Goal: Task Accomplishment & Management: Use online tool/utility

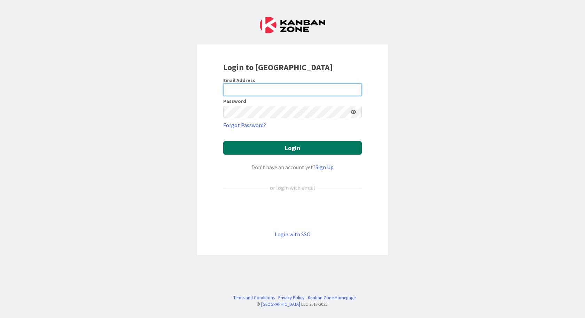
type input "[EMAIL_ADDRESS][DOMAIN_NAME]"
click at [291, 149] on button "Login" at bounding box center [292, 148] width 138 height 14
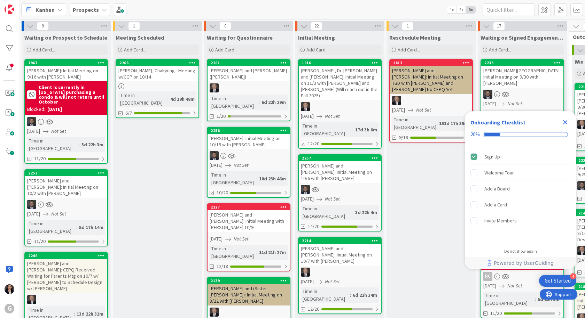
click at [564, 121] on icon "Close Checklist" at bounding box center [565, 122] width 5 height 5
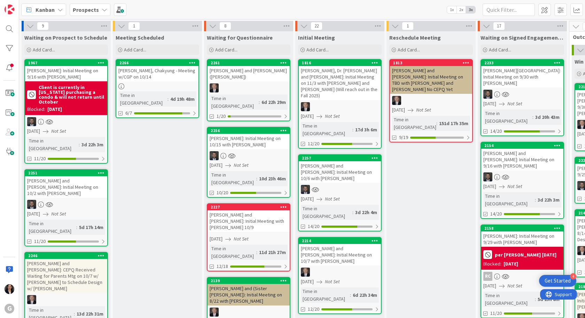
click at [45, 10] on span "Kanban" at bounding box center [44, 10] width 19 height 8
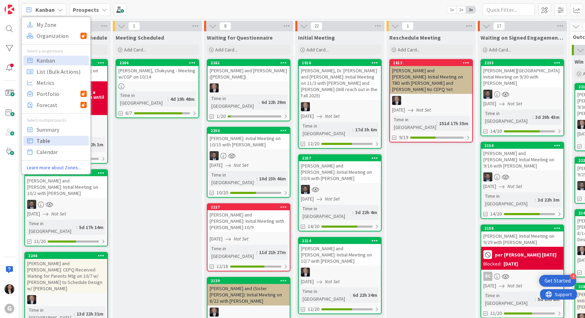
click at [47, 140] on span "Table" at bounding box center [62, 141] width 50 height 10
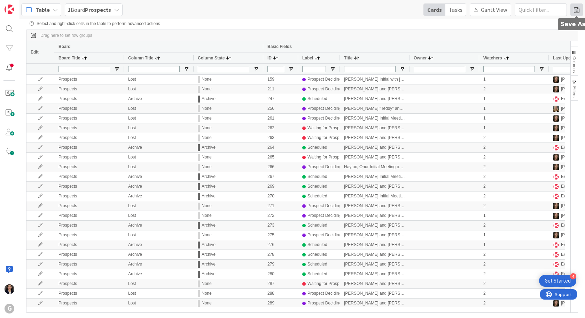
click at [573, 11] on span at bounding box center [576, 9] width 13 height 13
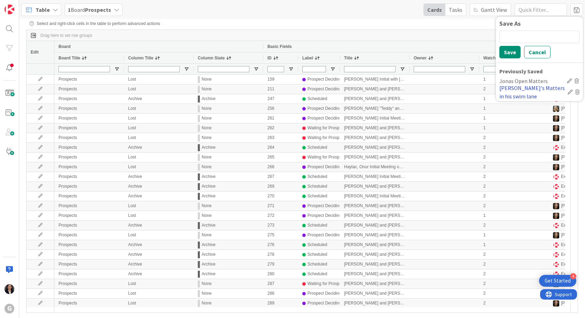
click at [525, 90] on div "Jonas's Matters in his swim lane" at bounding box center [531, 92] width 65 height 17
type input "Brad/Jonas"
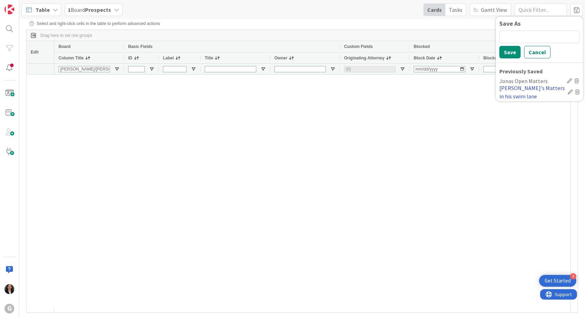
click at [526, 88] on div "Jonas's Matters in his swim lane" at bounding box center [531, 92] width 65 height 17
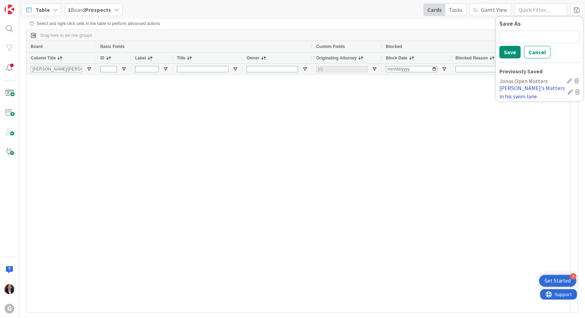
click at [523, 90] on div "Jonas's Matters in his swim lane" at bounding box center [531, 92] width 65 height 17
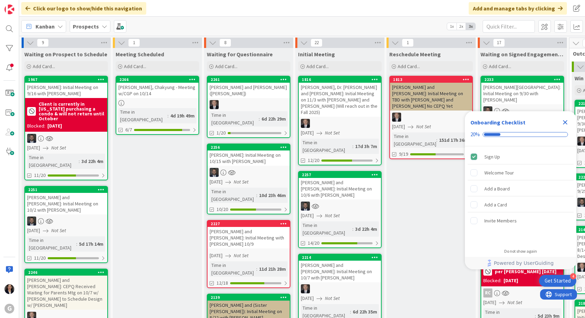
click at [561, 125] on icon "Close Checklist" at bounding box center [565, 122] width 8 height 8
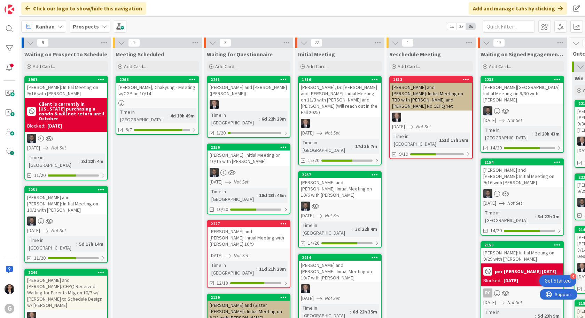
click at [38, 26] on span "Kanban" at bounding box center [44, 26] width 19 height 8
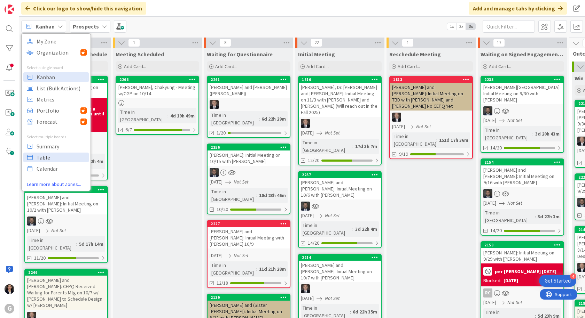
click at [35, 159] on link "Table" at bounding box center [55, 158] width 65 height 10
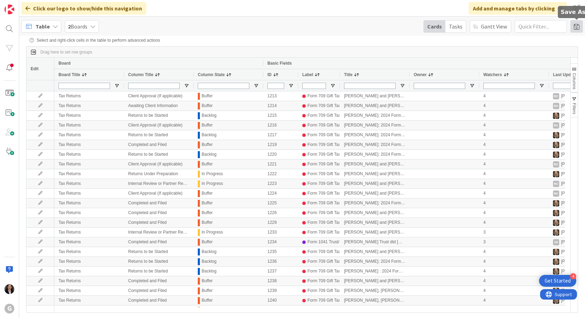
click at [575, 25] on span at bounding box center [576, 26] width 13 height 13
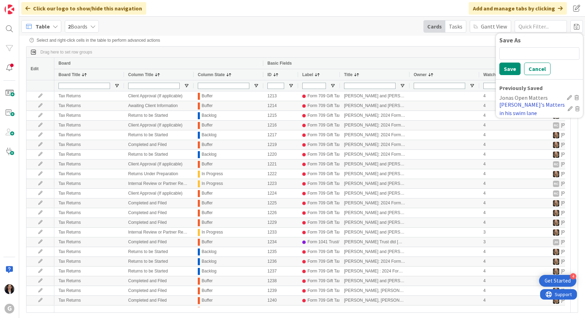
click at [516, 106] on div "Jonas's Matters in his swim lane" at bounding box center [531, 109] width 65 height 17
type input "Brad/Jonas"
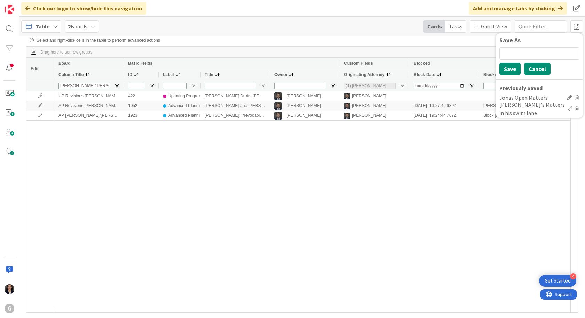
click at [532, 71] on button "Cancel" at bounding box center [537, 69] width 26 height 13
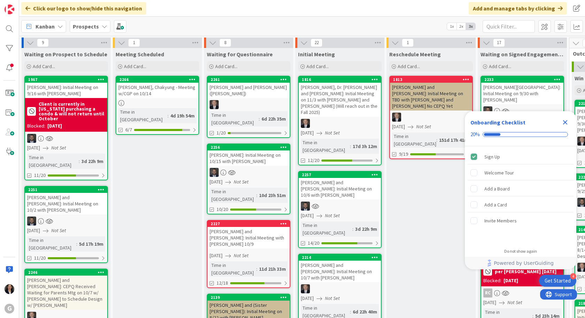
click at [565, 122] on icon "Close Checklist" at bounding box center [565, 122] width 5 height 5
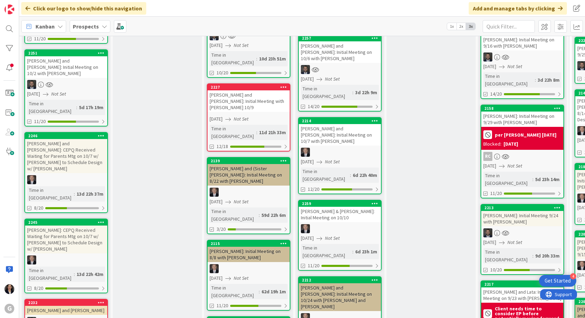
scroll to position [139, 0]
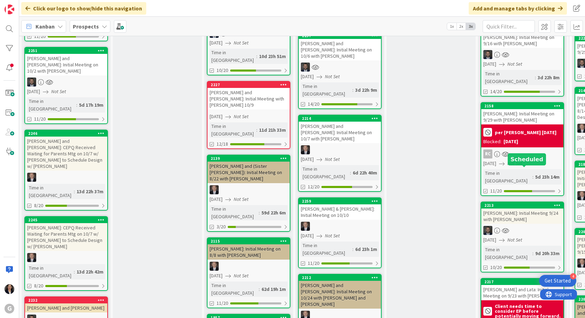
click at [522, 209] on div "[PERSON_NAME]: Initial Meeting 9/24 with [PERSON_NAME]" at bounding box center [522, 216] width 82 height 15
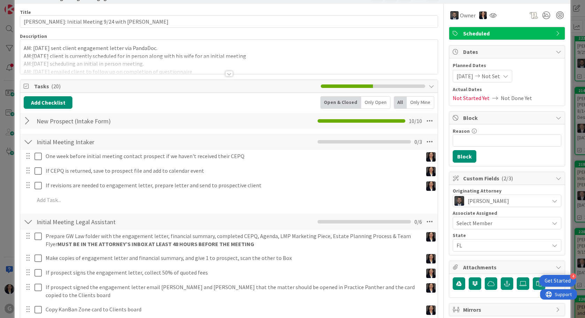
scroll to position [35, 0]
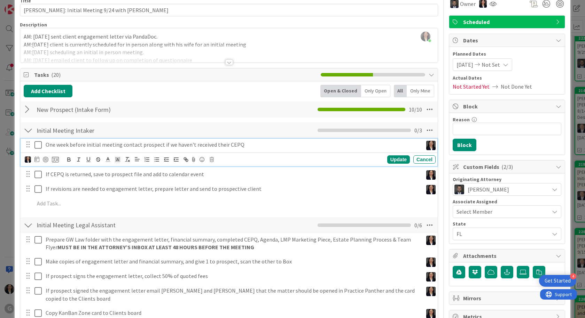
click at [39, 147] on icon at bounding box center [37, 145] width 7 height 8
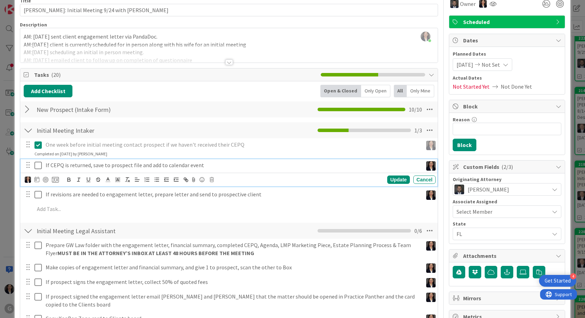
click at [37, 165] on icon at bounding box center [37, 165] width 7 height 8
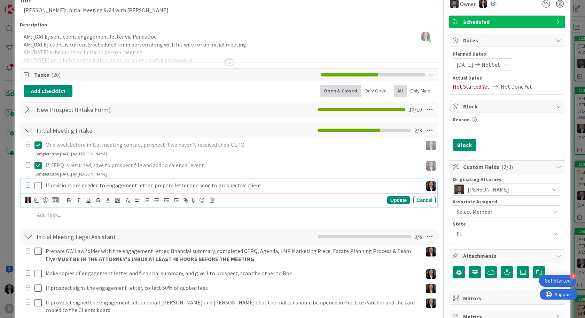
click at [36, 183] on icon at bounding box center [37, 186] width 7 height 8
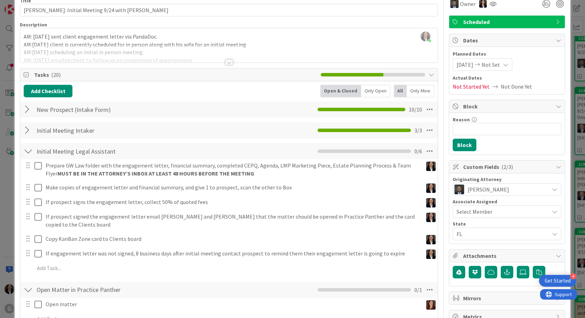
scroll to position [104, 0]
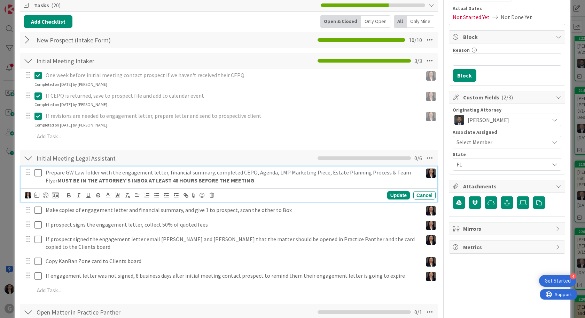
click at [40, 173] on icon at bounding box center [37, 173] width 7 height 8
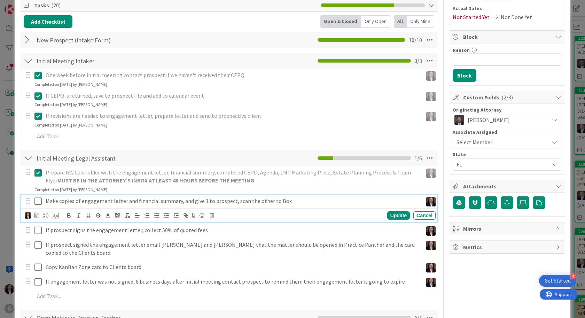
click at [40, 200] on icon at bounding box center [37, 201] width 7 height 8
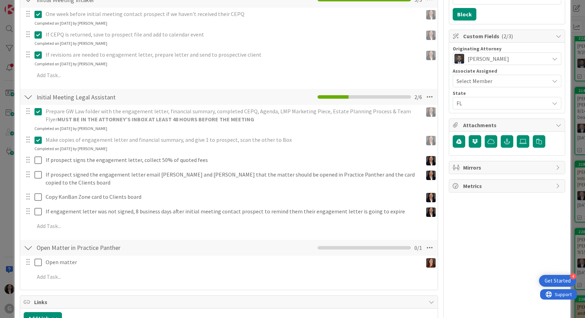
scroll to position [174, 0]
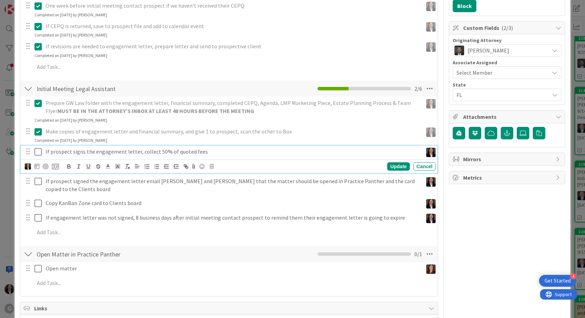
click at [37, 152] on icon at bounding box center [37, 152] width 7 height 8
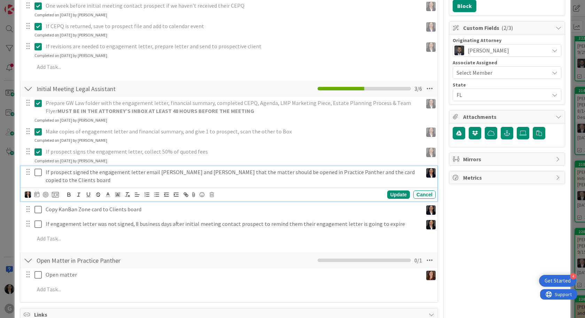
click at [37, 172] on icon at bounding box center [37, 172] width 7 height 8
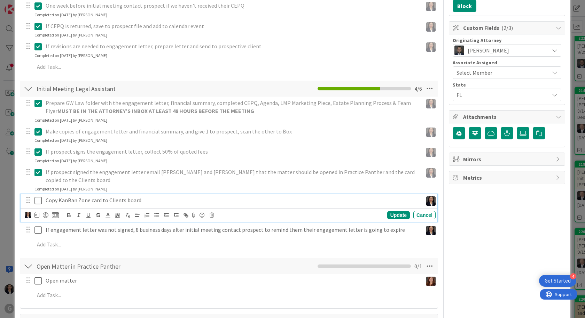
click at [37, 197] on icon at bounding box center [37, 201] width 7 height 8
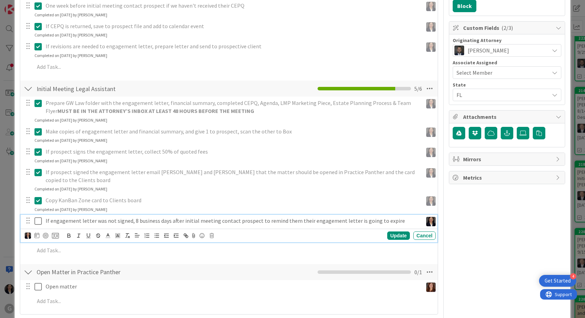
click at [39, 217] on icon at bounding box center [37, 221] width 7 height 8
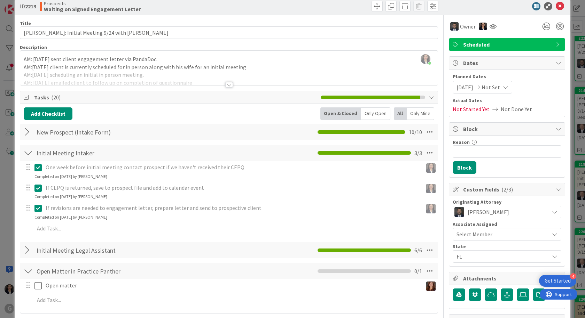
scroll to position [0, 0]
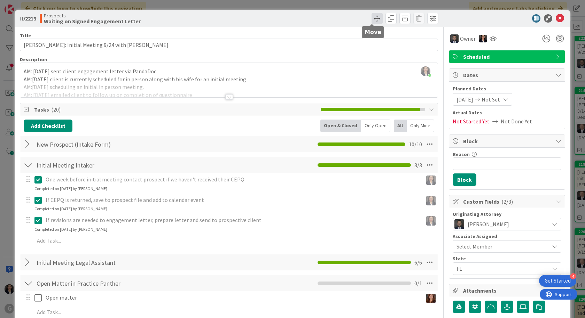
click at [372, 18] on span at bounding box center [376, 18] width 11 height 11
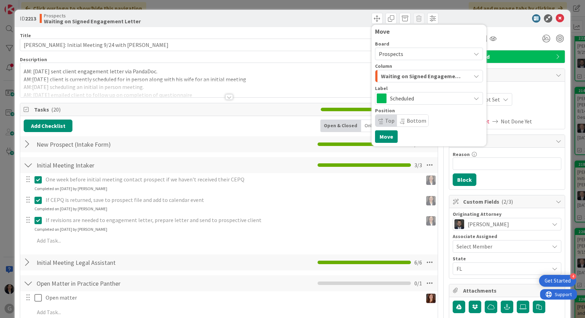
click at [382, 79] on span "Waiting on Signed Engagement Letter" at bounding box center [421, 76] width 80 height 9
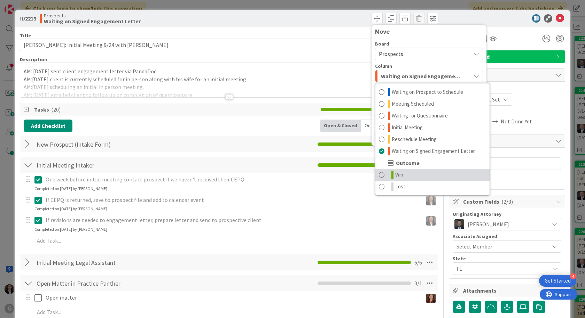
click at [401, 173] on link "Win" at bounding box center [432, 175] width 114 height 12
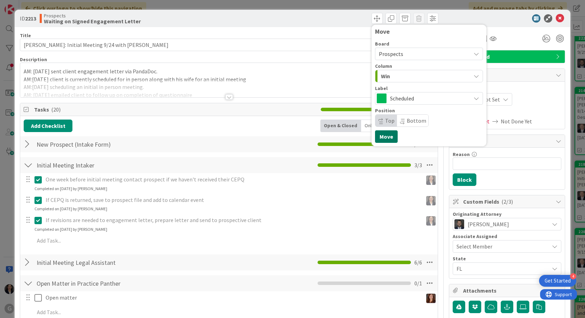
click at [383, 139] on button "Move" at bounding box center [386, 136] width 23 height 13
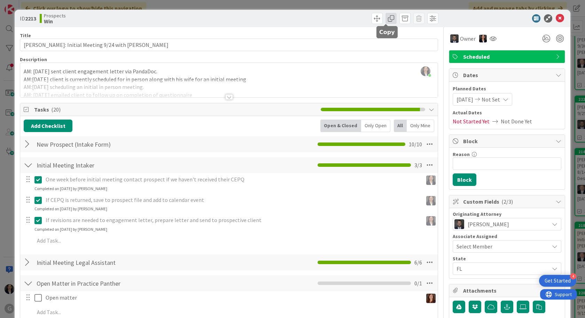
click at [385, 20] on span at bounding box center [390, 18] width 11 height 11
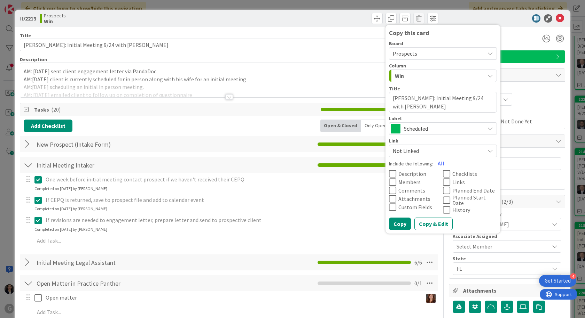
click at [411, 50] on span "Prospects" at bounding box center [436, 54] width 88 height 10
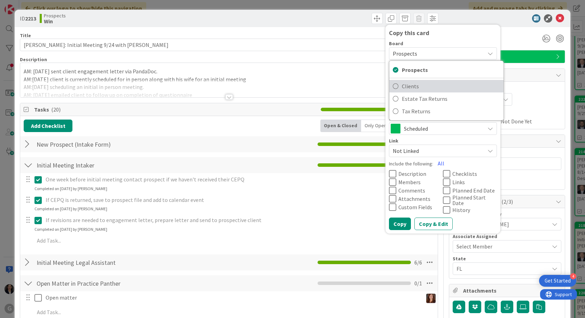
click at [414, 88] on span "Clients" at bounding box center [451, 86] width 98 height 10
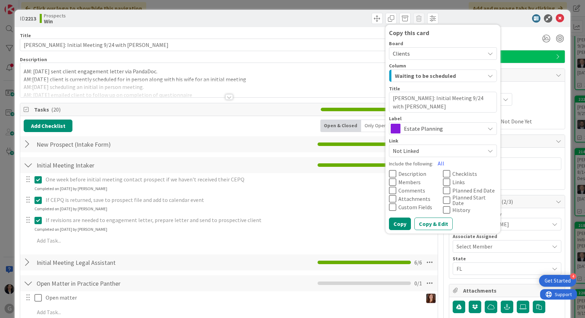
click at [438, 124] on span "Estate Planning" at bounding box center [442, 129] width 77 height 10
click at [438, 129] on span "Estate Planning" at bounding box center [442, 129] width 77 height 10
click at [405, 50] on span "Clients" at bounding box center [436, 54] width 88 height 10
click at [422, 223] on button "Copy & Edit" at bounding box center [433, 224] width 38 height 13
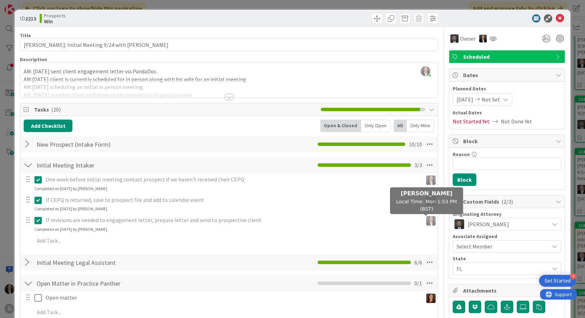
type textarea "x"
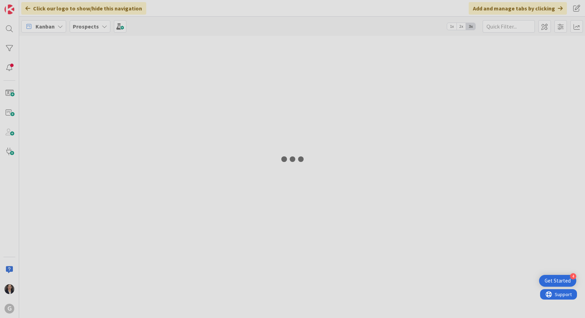
type input "[PERSON_NAME]"
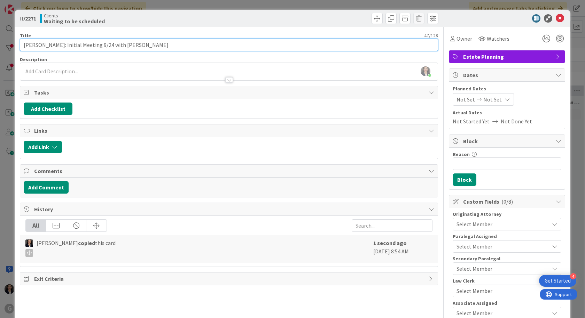
click at [132, 44] on input "[PERSON_NAME]: Initial Meeting 9/24 with [PERSON_NAME]" at bounding box center [229, 45] width 418 height 13
type input "[PERSON_NAME]: Initial Meeting 9/24 with [PERSON_NAME] DRAFTING TO BE ASSIGNED"
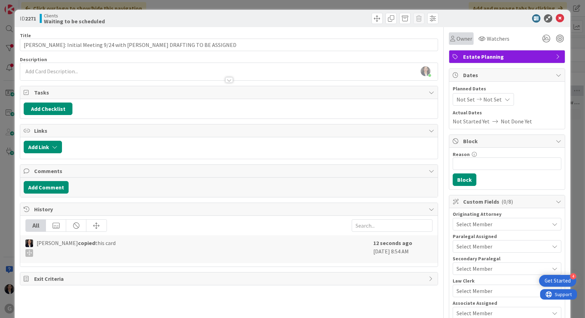
click at [457, 42] on span "Owner" at bounding box center [464, 38] width 16 height 8
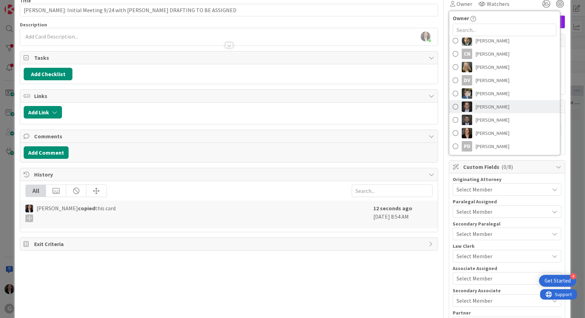
scroll to position [108, 0]
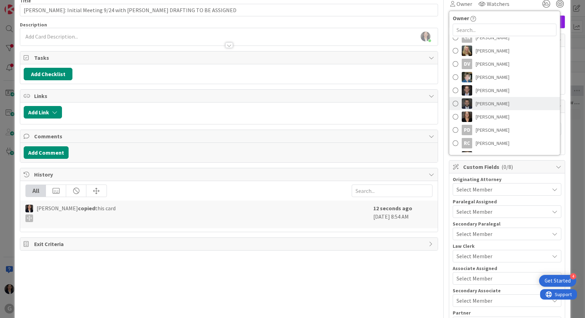
click at [490, 105] on span "[PERSON_NAME]" at bounding box center [492, 103] width 34 height 10
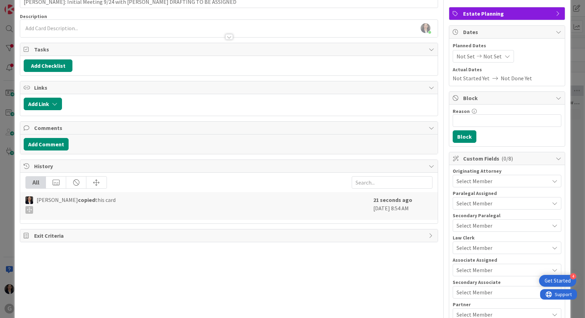
scroll to position [0, 0]
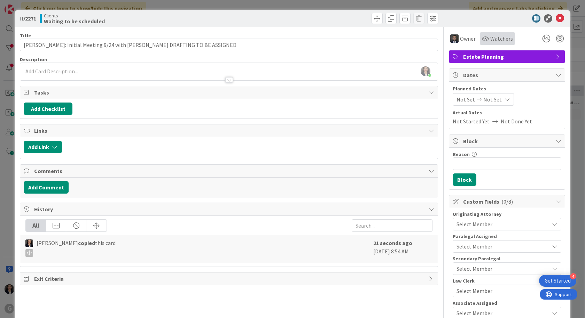
click at [492, 40] on span "Watchers" at bounding box center [501, 38] width 23 height 8
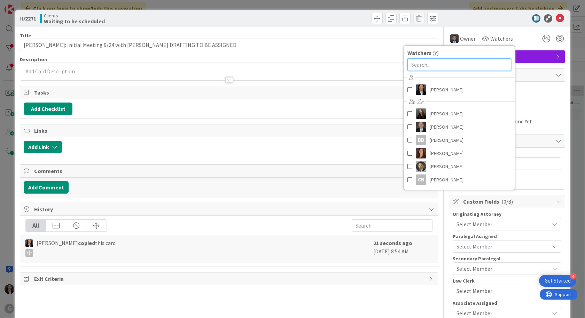
click at [454, 70] on input "text" at bounding box center [459, 64] width 104 height 13
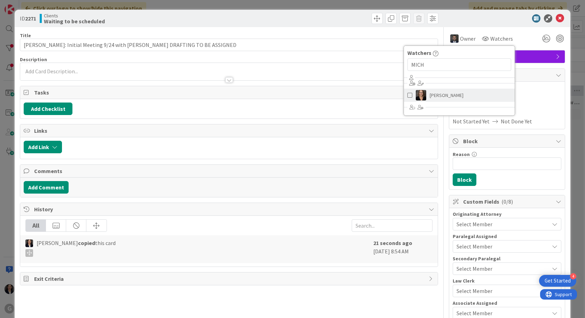
click at [447, 96] on span "[PERSON_NAME]" at bounding box center [446, 95] width 34 height 10
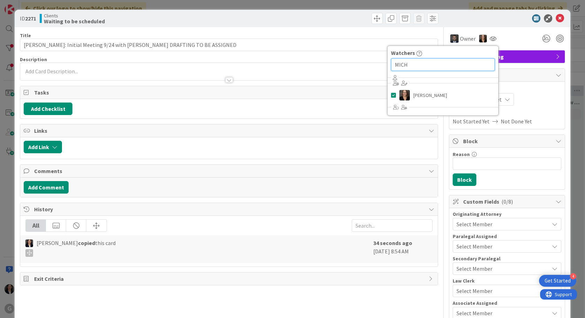
click at [421, 67] on input "MICH" at bounding box center [443, 64] width 104 height 13
type input "M"
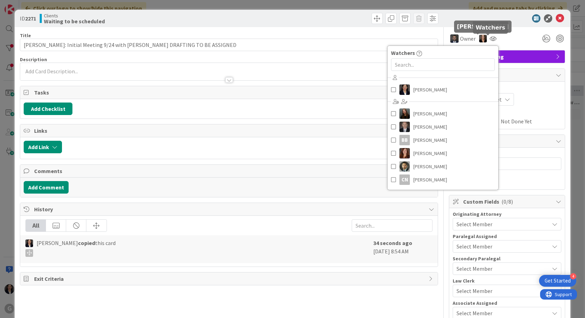
click at [507, 32] on div "Owner Owner Remove Set as Watcher [PERSON_NAME] [PERSON_NAME] [PERSON_NAME] BB …" at bounding box center [506, 36] width 116 height 18
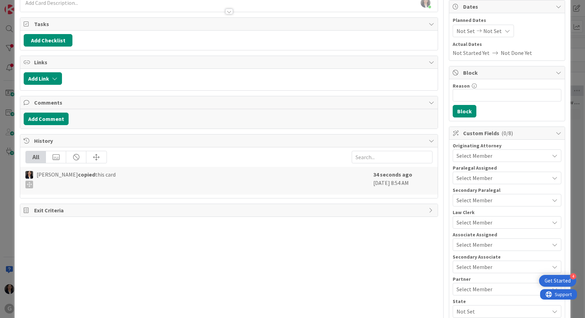
scroll to position [70, 0]
click at [487, 152] on div "Select Member" at bounding box center [502, 155] width 93 height 8
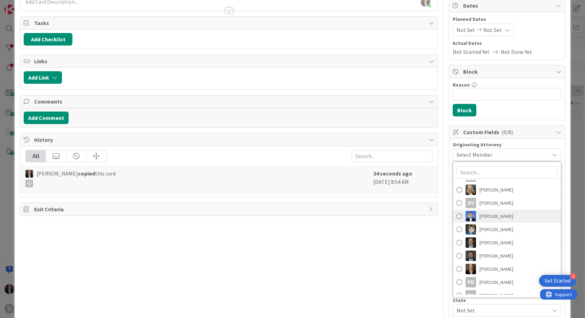
scroll to position [110, 0]
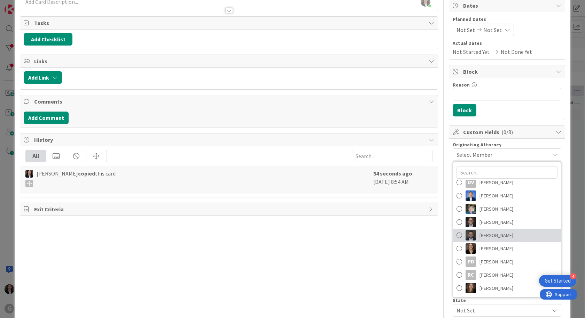
click at [494, 235] on span "[PERSON_NAME]" at bounding box center [496, 235] width 34 height 10
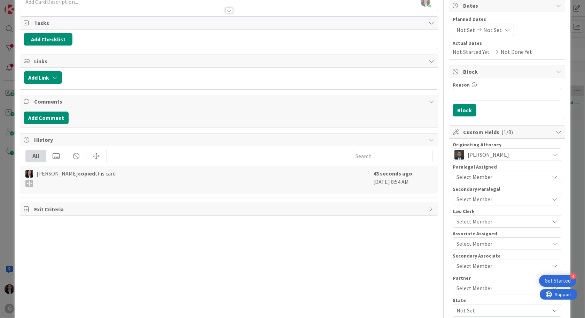
click at [460, 177] on span "Select Member" at bounding box center [474, 177] width 36 height 8
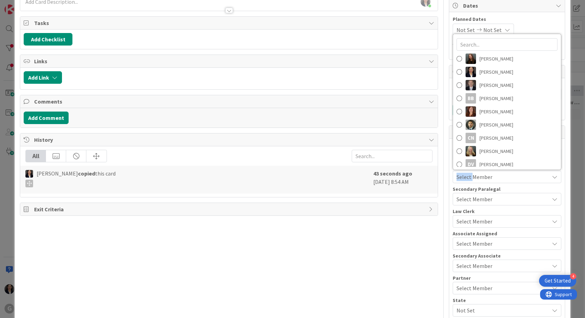
click at [460, 177] on span "Select Member" at bounding box center [474, 177] width 36 height 8
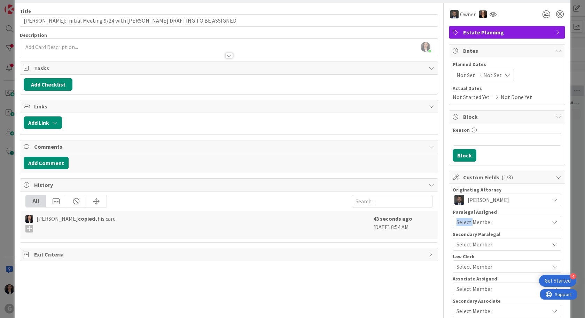
scroll to position [0, 0]
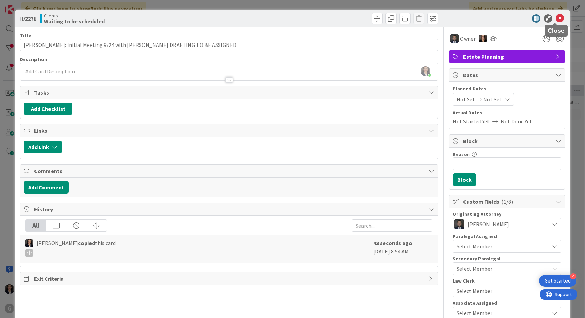
click at [556, 18] on icon at bounding box center [559, 18] width 8 height 8
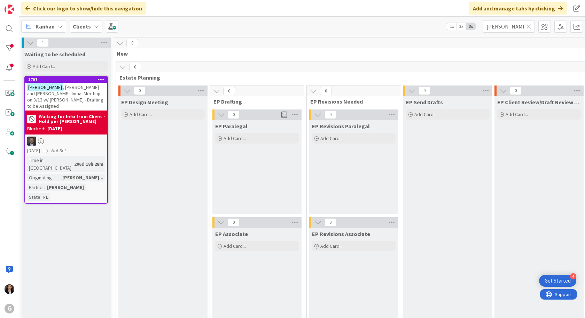
click at [77, 23] on b "Clients" at bounding box center [82, 26] width 18 height 7
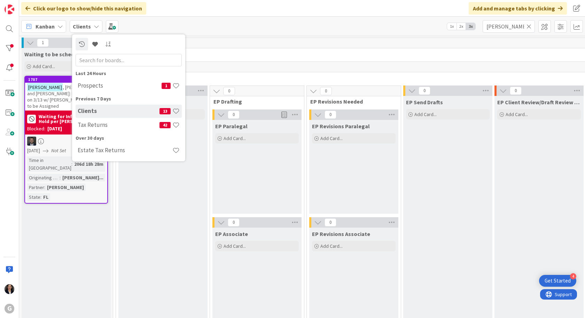
click at [80, 111] on h4 "Clients" at bounding box center [119, 111] width 82 height 7
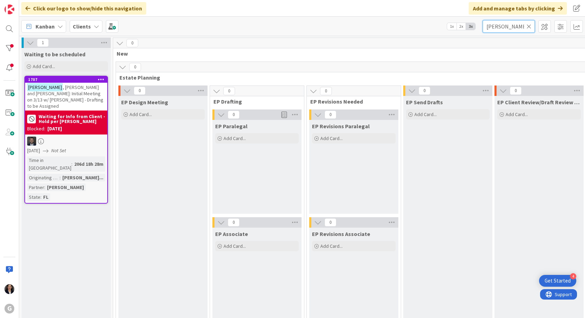
click at [525, 30] on input "[PERSON_NAME]" at bounding box center [508, 26] width 52 height 13
click at [531, 29] on input "[PERSON_NAME]" at bounding box center [508, 26] width 52 height 13
click at [529, 26] on icon at bounding box center [528, 26] width 5 height 6
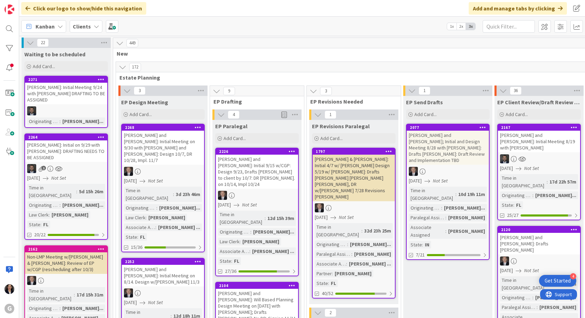
click at [80, 96] on div "[PERSON_NAME]: Initial Meeting 9/24 with [PERSON_NAME] DRAFTING TO BE ASSIGNED" at bounding box center [66, 94] width 82 height 22
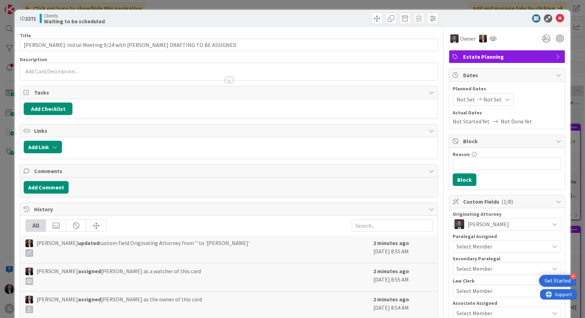
click at [452, 101] on div "Not Set Not Set" at bounding box center [482, 99] width 61 height 13
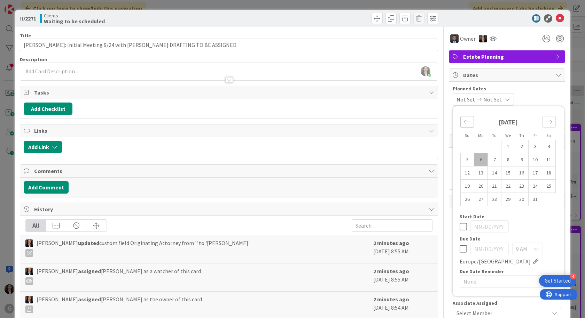
drag, startPoint x: 458, startPoint y: 119, endPoint x: 462, endPoint y: 121, distance: 4.4
click at [460, 122] on div "Move backward to switch to the previous month." at bounding box center [467, 121] width 14 height 11
click at [463, 121] on icon "Move backward to switch to the previous month." at bounding box center [466, 122] width 7 height 7
click at [501, 188] on td "24" at bounding box center [508, 186] width 14 height 13
type input "[DATE]"
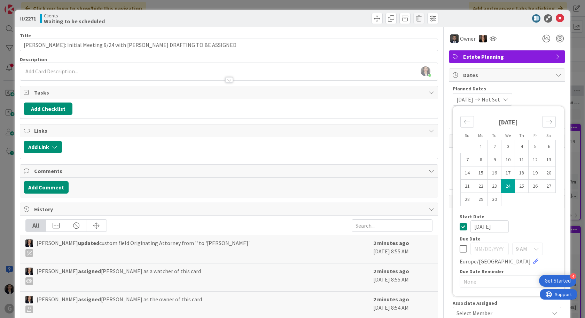
click at [538, 94] on div "[DATE] Not Set Su Mo Tu We Th Fr Sa [DATE] 1 2 3 4 5 6 7 8 9 10 11 12 13 14 15 …" at bounding box center [506, 99] width 109 height 13
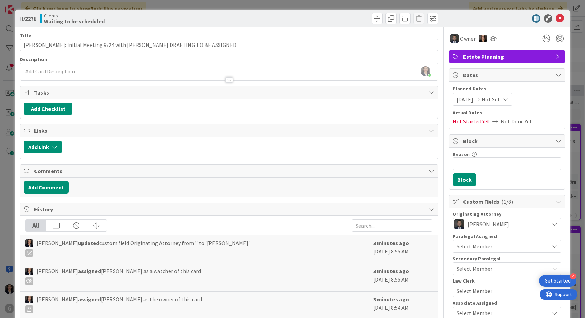
click at [556, 16] on icon at bounding box center [559, 18] width 8 height 8
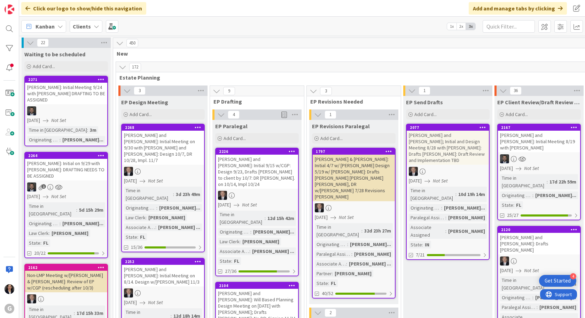
click at [88, 27] on b "Clients" at bounding box center [82, 26] width 18 height 7
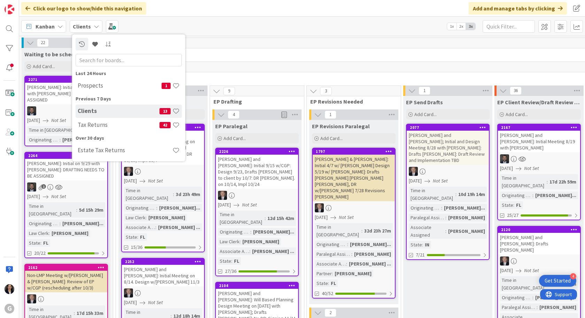
click at [91, 86] on h4 "Prospects" at bounding box center [120, 85] width 84 height 7
